Goal: Information Seeking & Learning: Learn about a topic

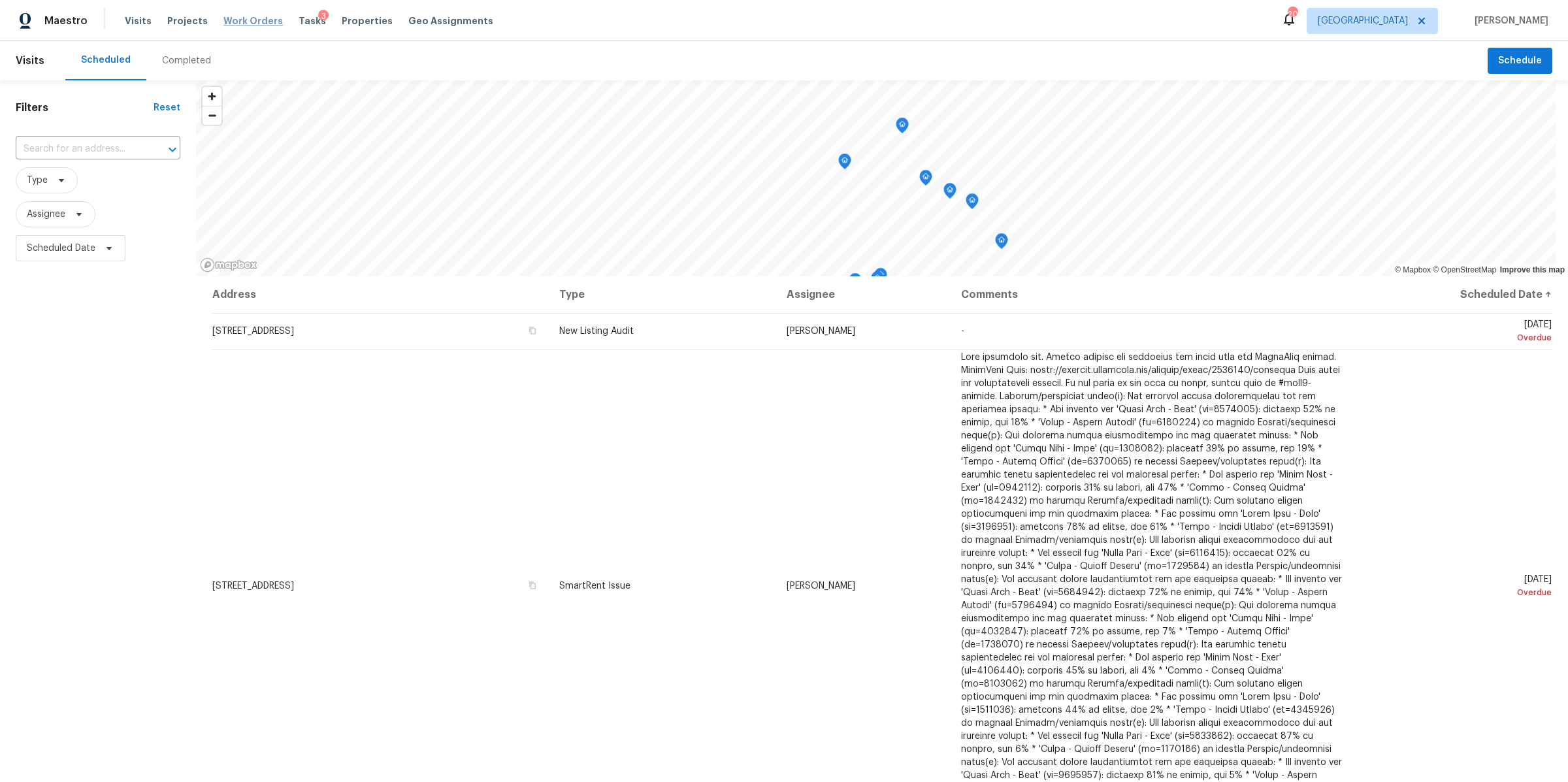
click at [236, 21] on span "Work Orders" at bounding box center [253, 21] width 59 height 13
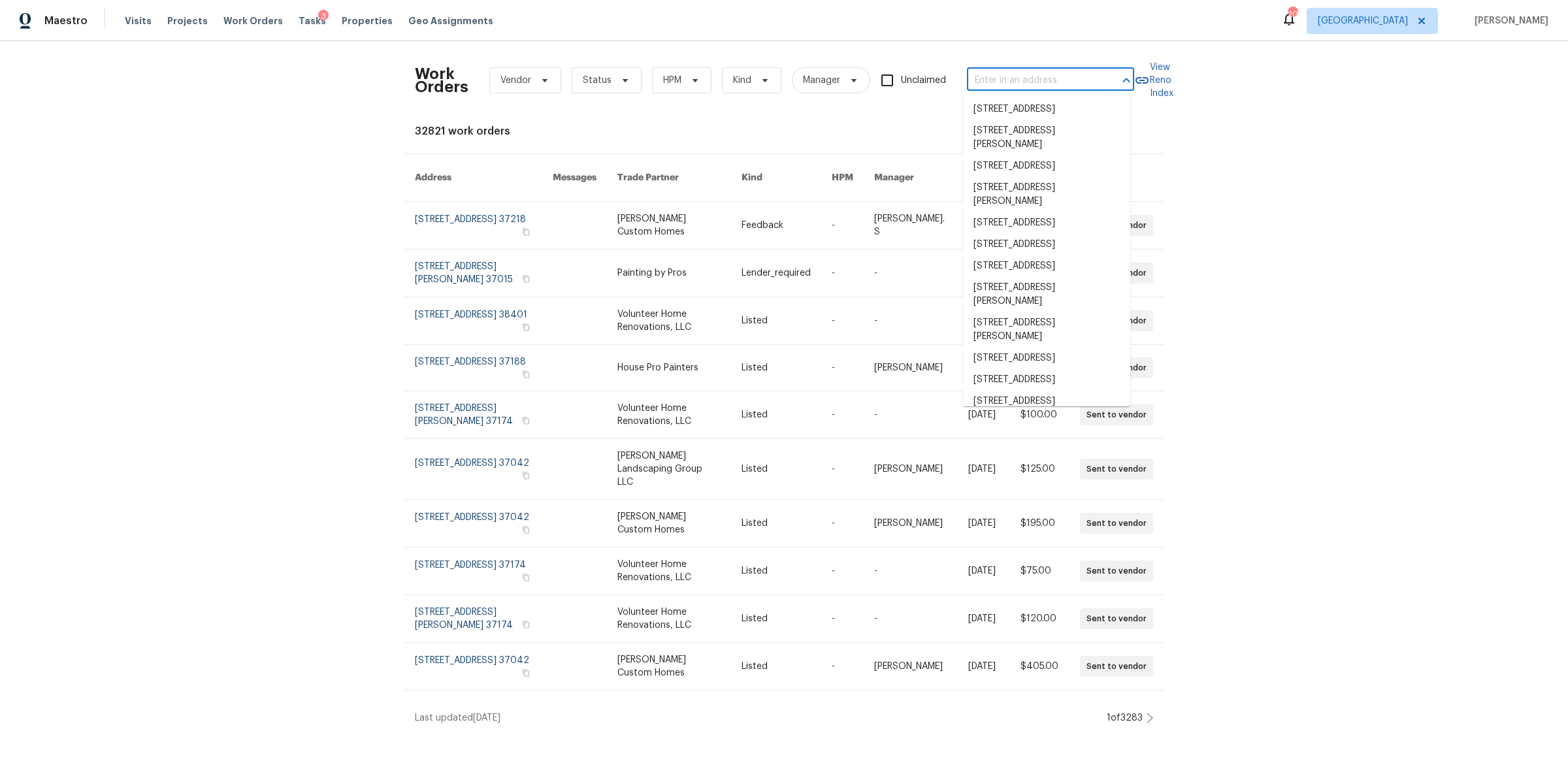
click at [1001, 81] on input "text" at bounding box center [1032, 80] width 130 height 20
paste input "[STREET_ADDRESS]"
type input "[STREET_ADDRESS]"
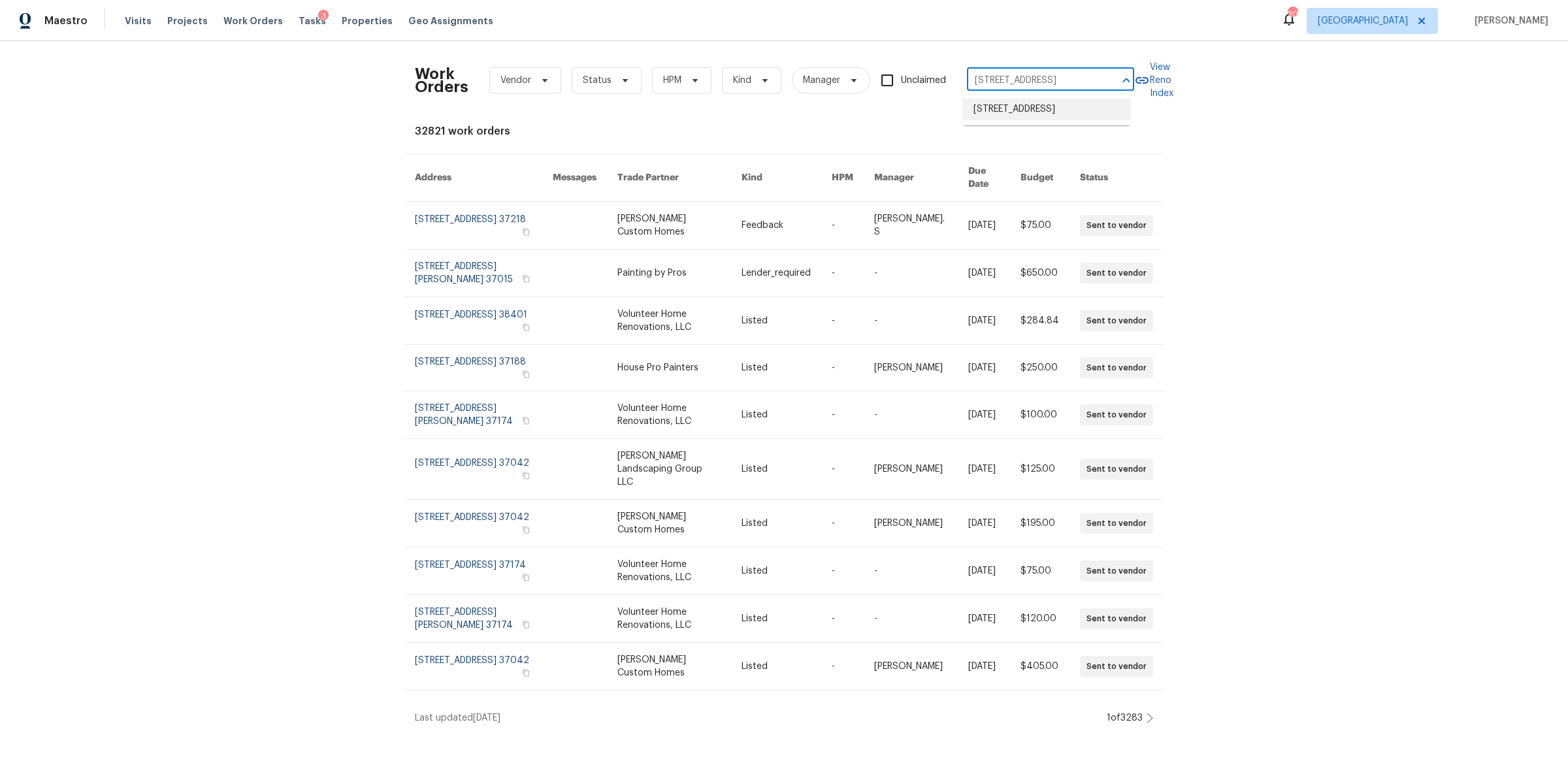
click at [1012, 120] on li "[STREET_ADDRESS]" at bounding box center [1046, 109] width 168 height 22
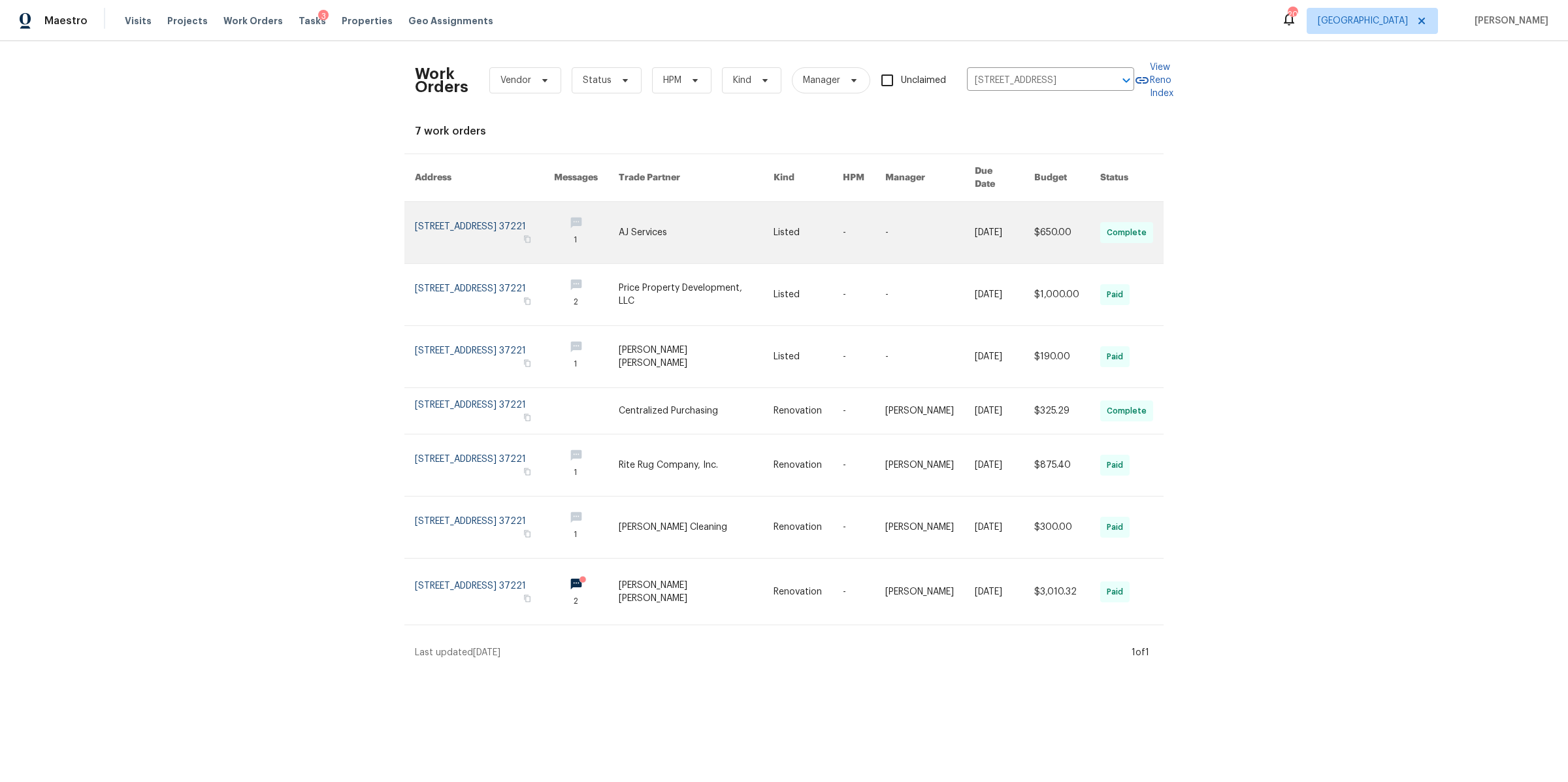
click at [479, 211] on link at bounding box center [483, 233] width 139 height 61
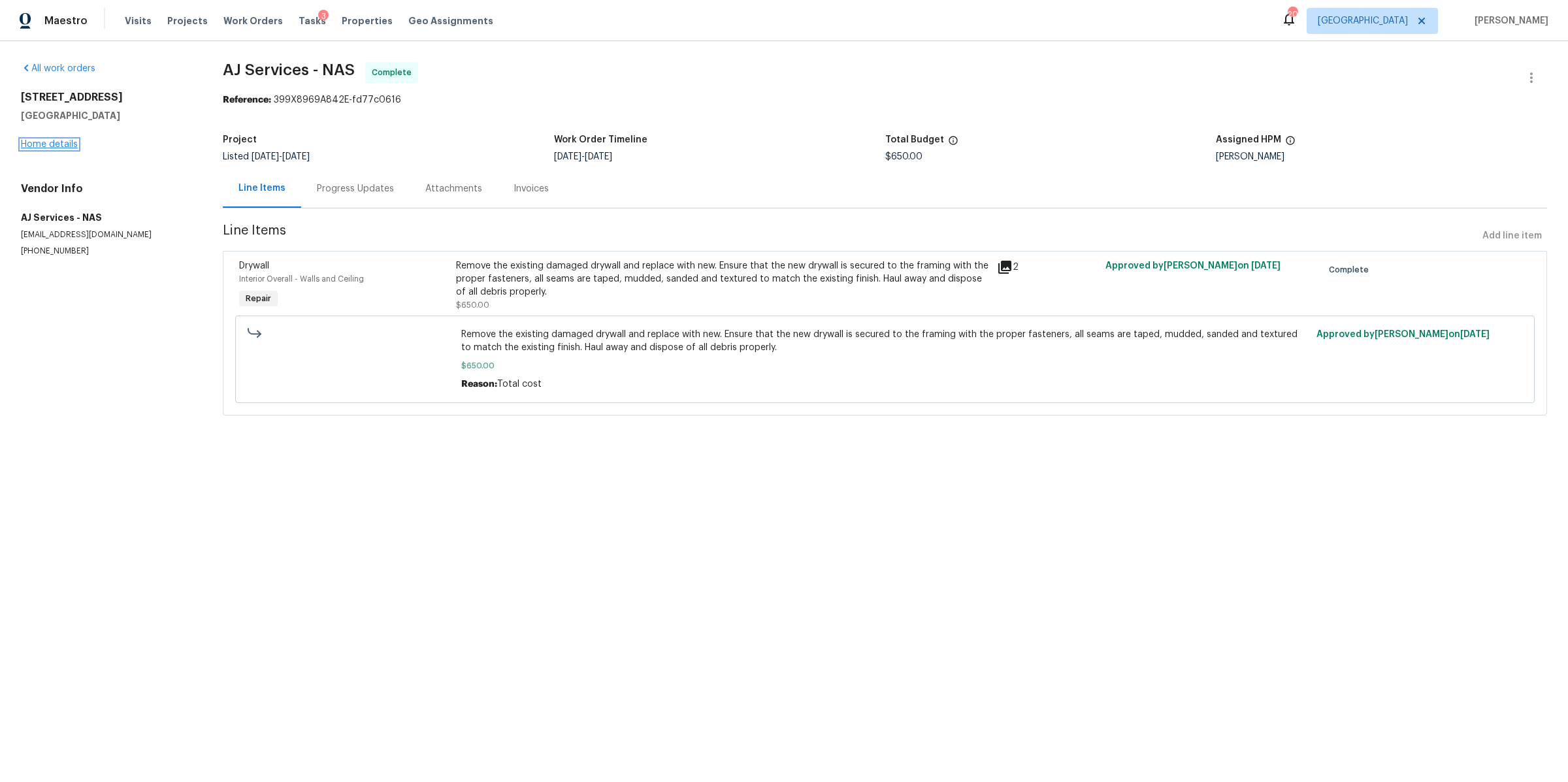
click at [55, 143] on link "Home details" at bounding box center [49, 145] width 56 height 10
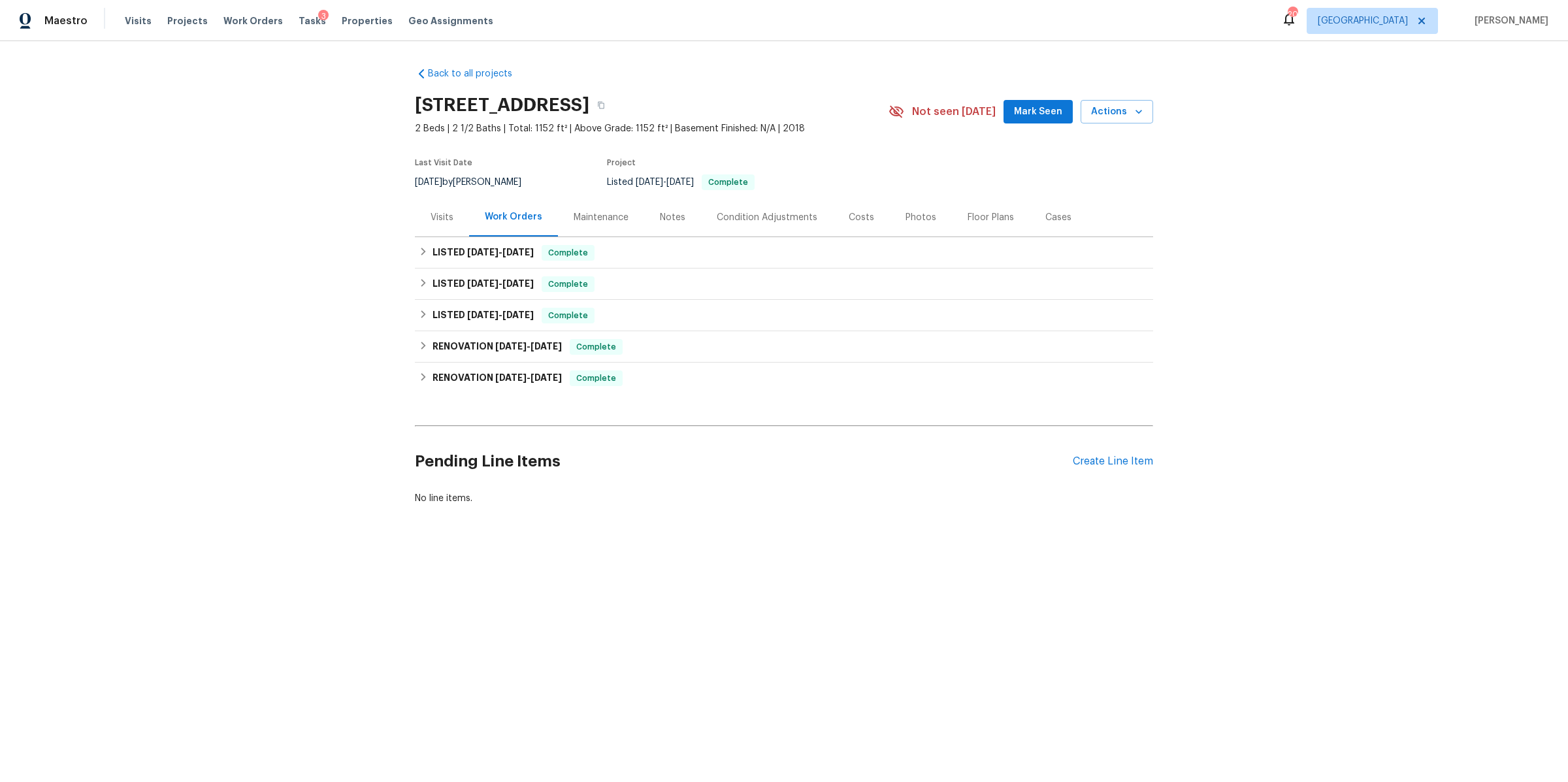
click at [435, 214] on div "Visits" at bounding box center [442, 217] width 23 height 13
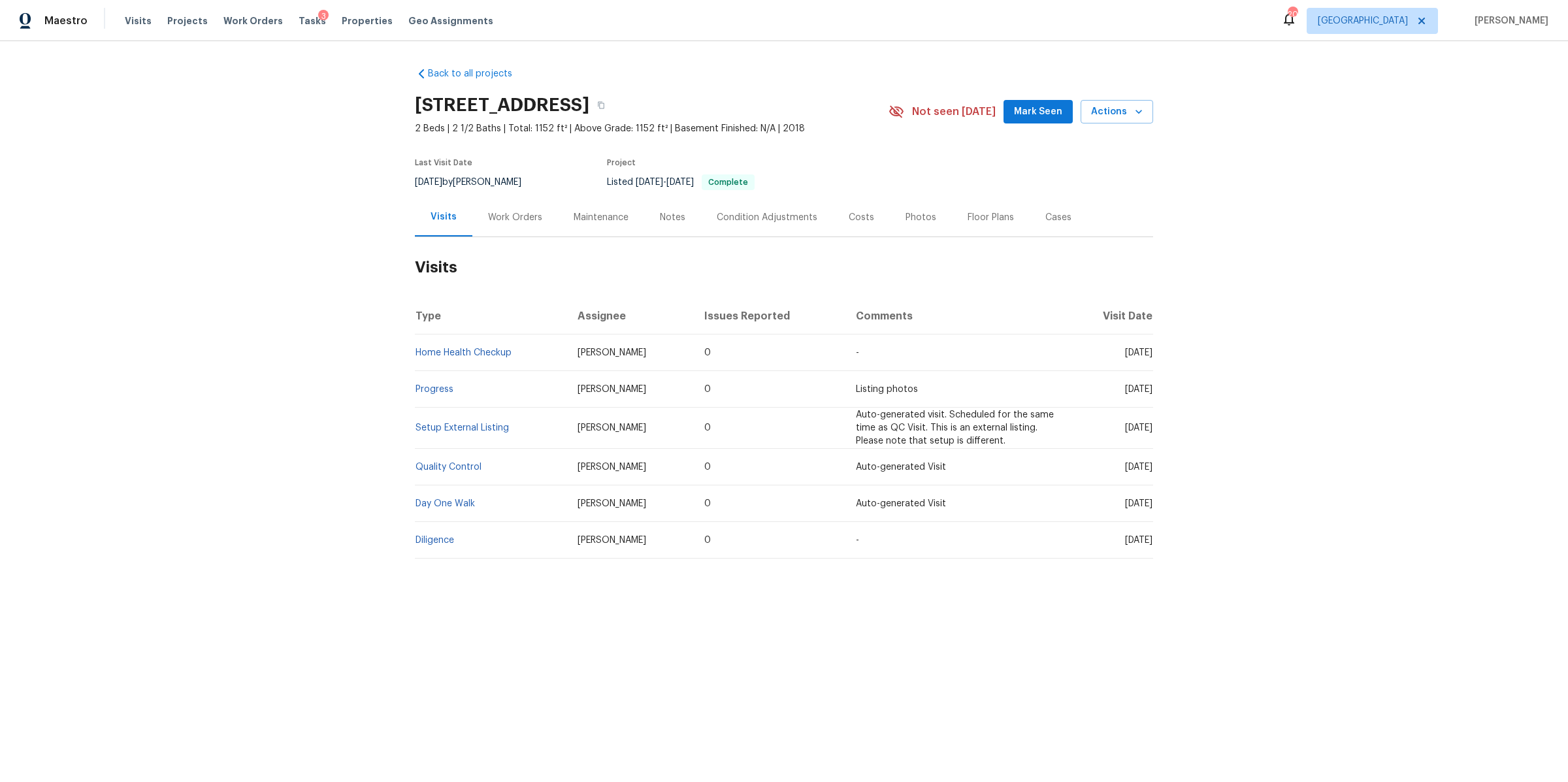
click at [670, 214] on div "Notes" at bounding box center [672, 217] width 26 height 13
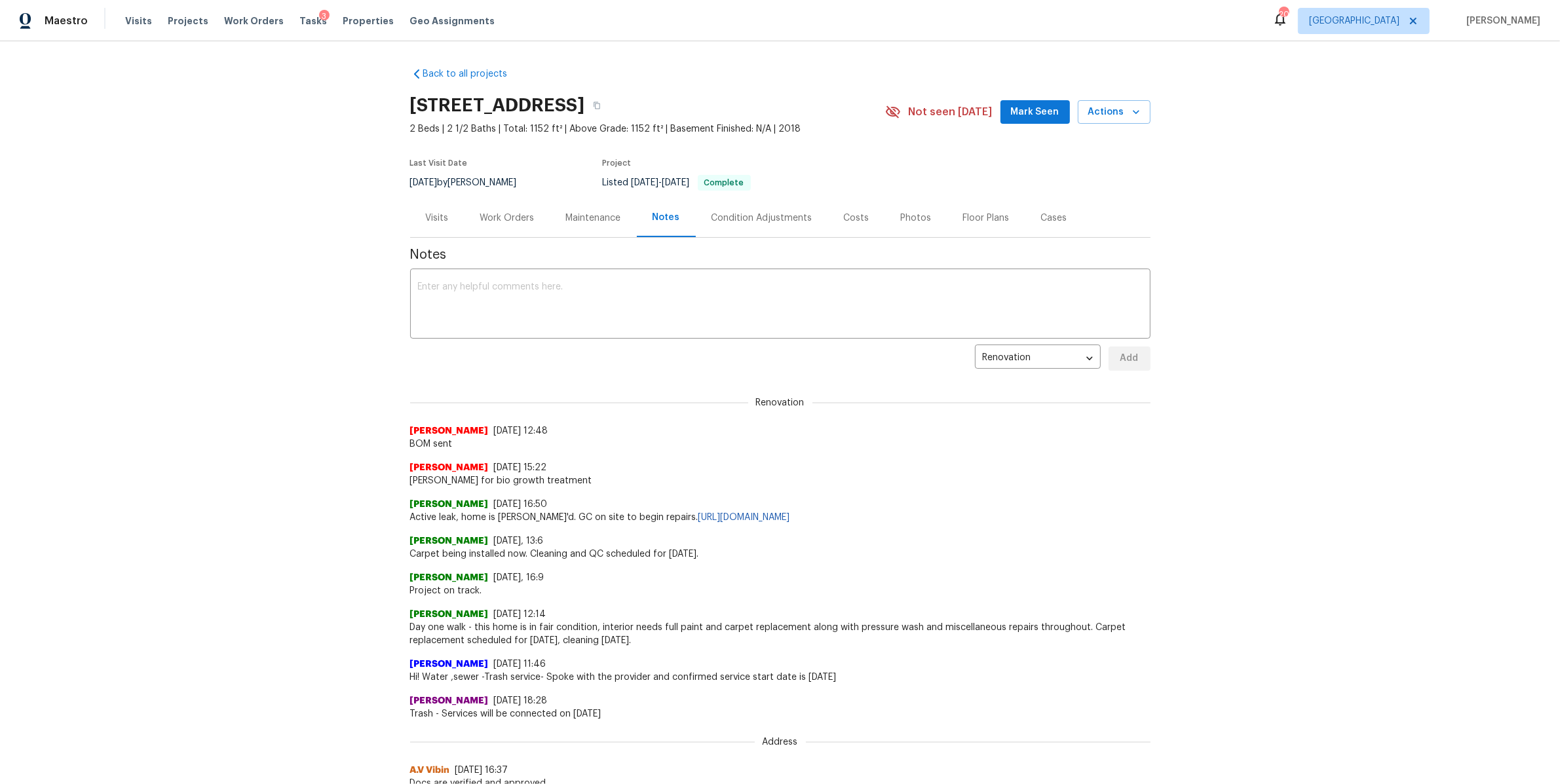
click at [426, 218] on div "Visits" at bounding box center [438, 218] width 23 height 13
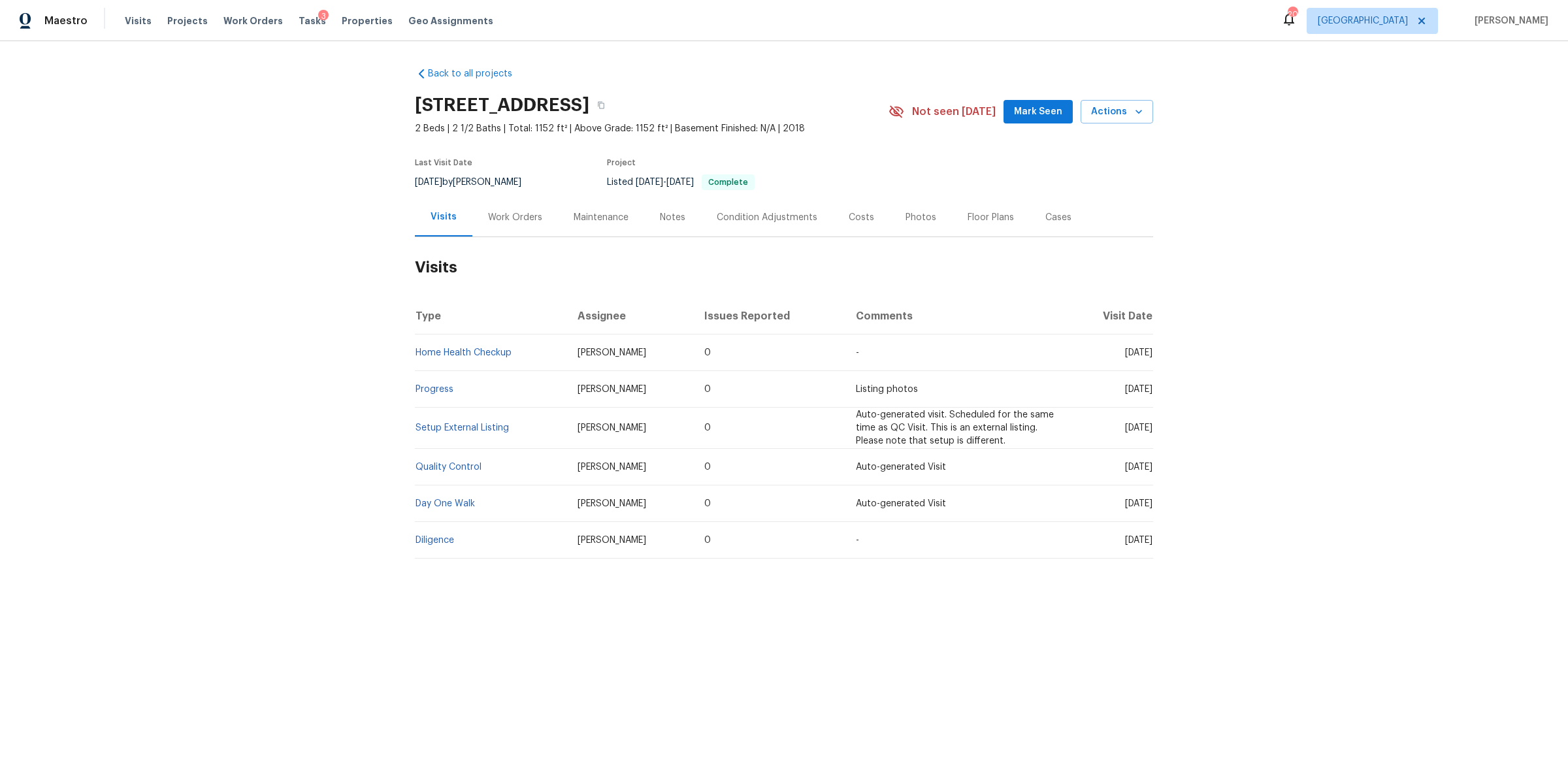
click at [507, 225] on div "Work Orders" at bounding box center [514, 217] width 85 height 38
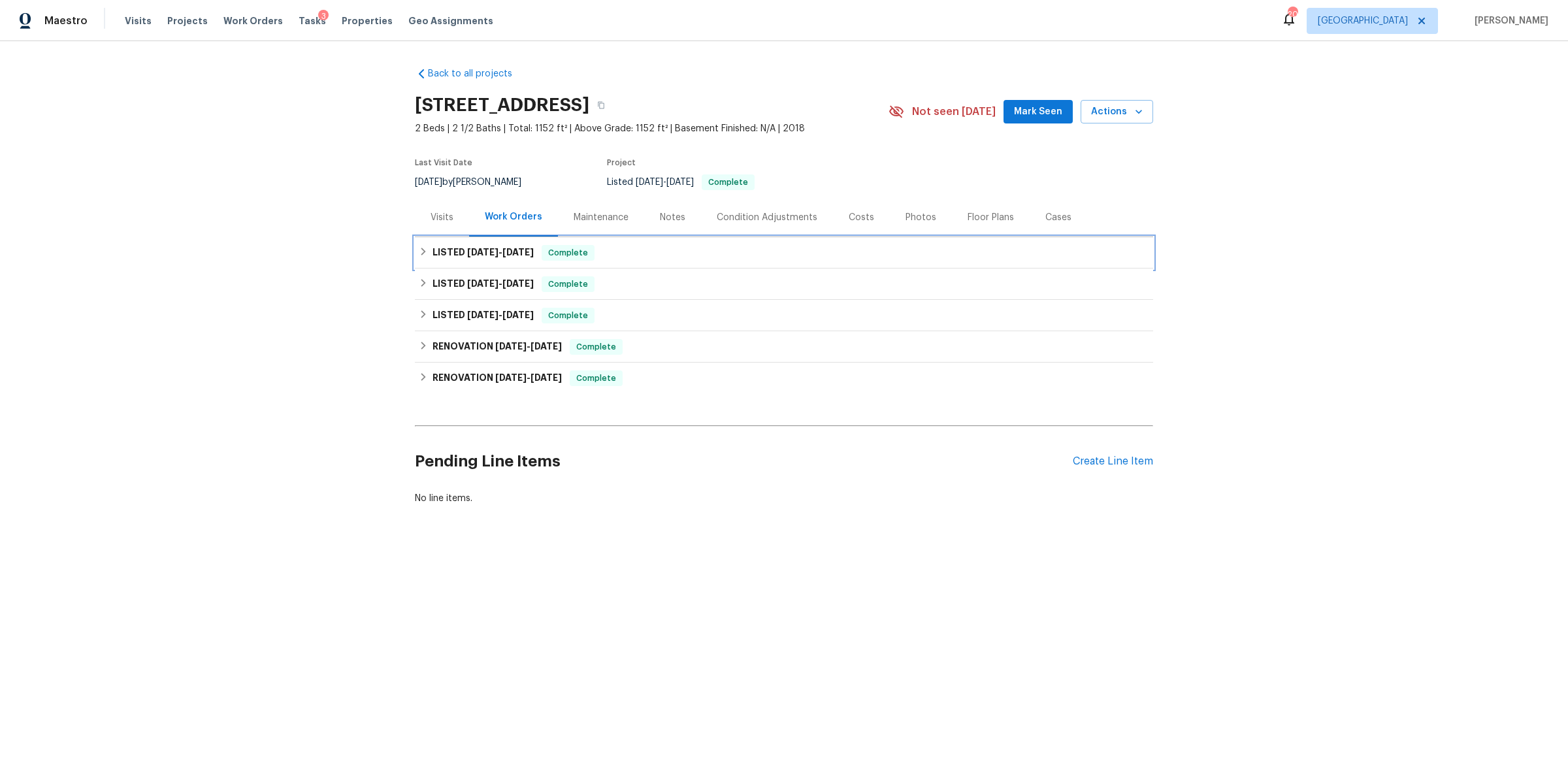
click at [723, 248] on div "LISTED [DATE] - [DATE] Complete" at bounding box center [783, 253] width 730 height 15
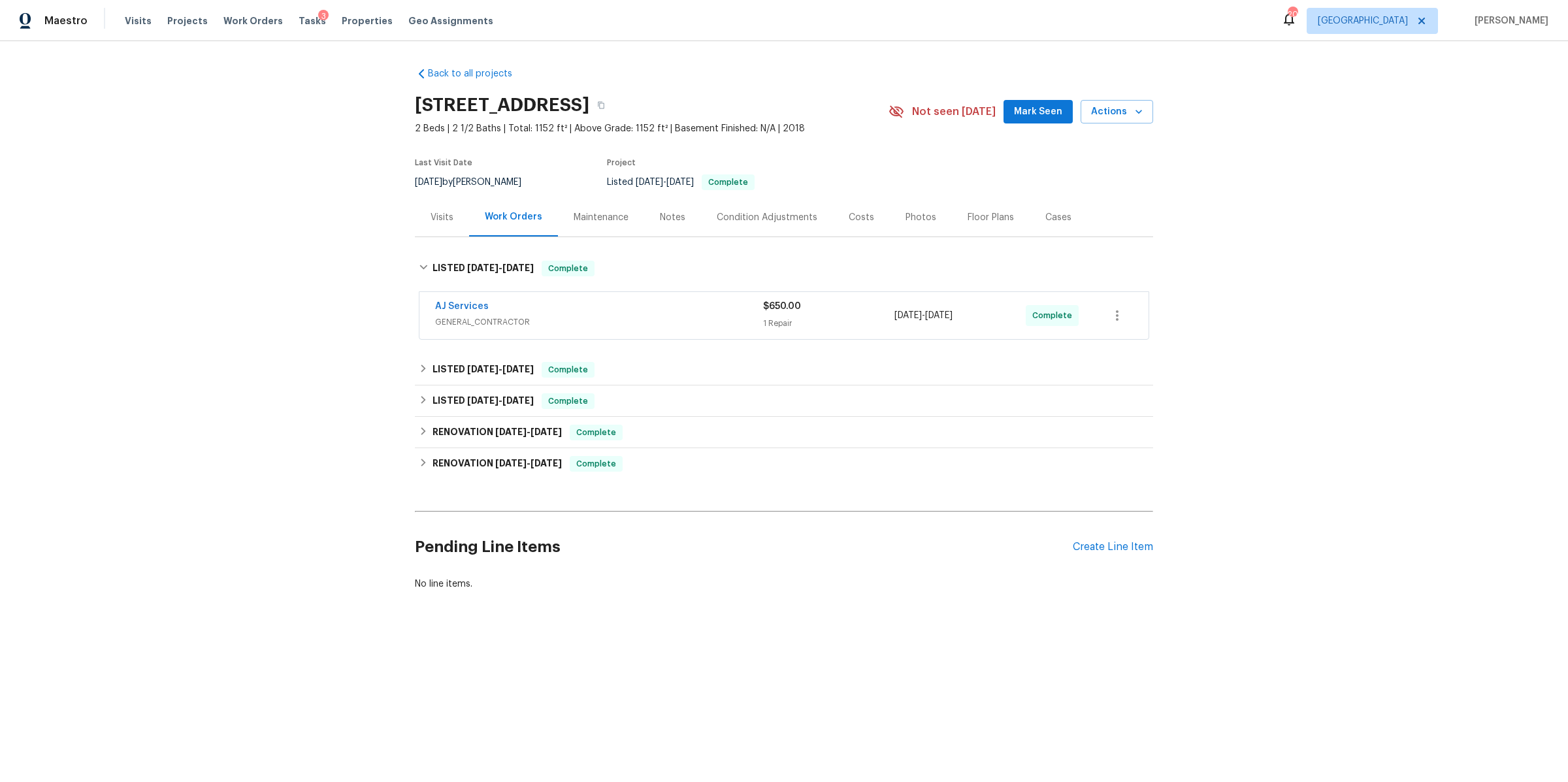
click at [689, 317] on span "GENERAL_CONTRACTOR" at bounding box center [598, 323] width 328 height 13
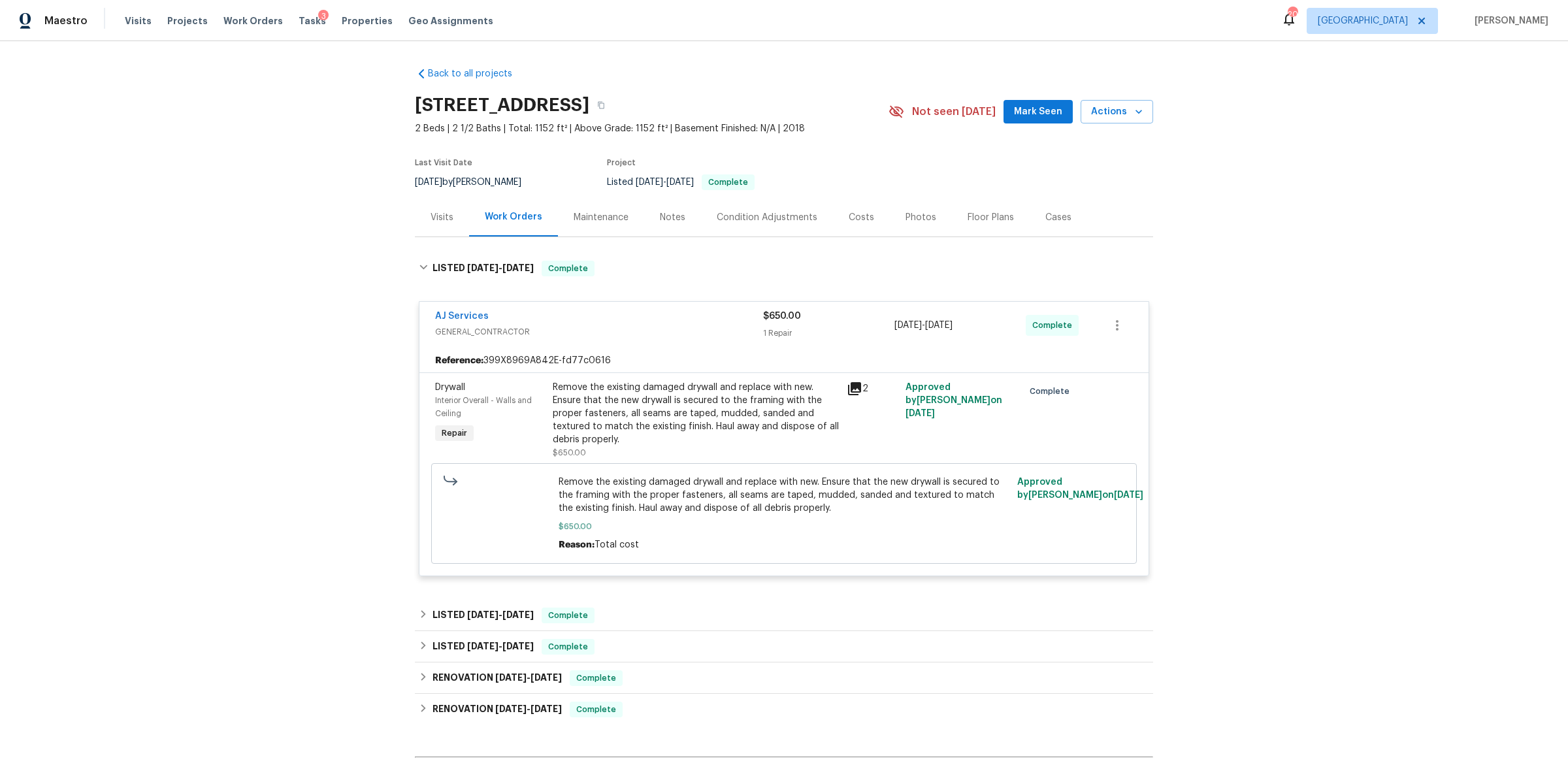
scroll to position [138, 0]
